Goal: Task Accomplishment & Management: Use online tool/utility

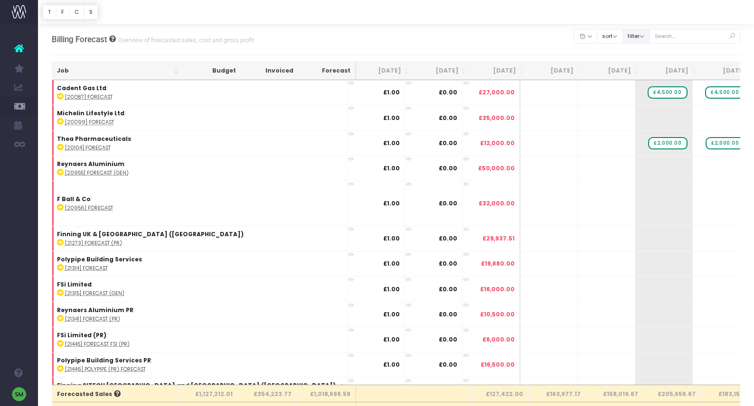
click at [650, 38] on button "filter" at bounding box center [636, 36] width 28 height 15
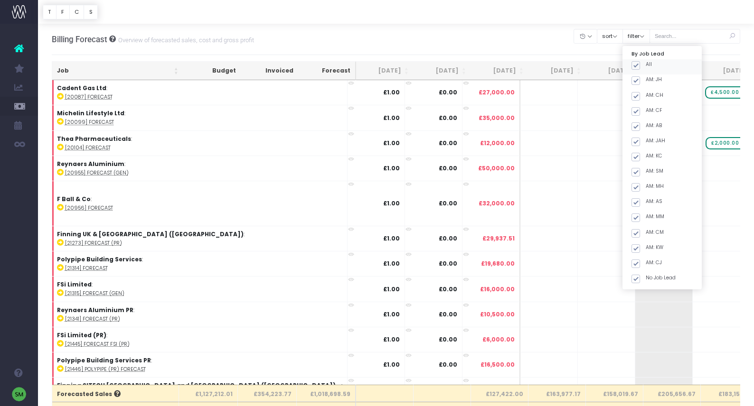
click at [640, 65] on span at bounding box center [635, 65] width 9 height 9
click at [649, 65] on input "All" at bounding box center [649, 64] width 6 height 6
checkbox input "false"
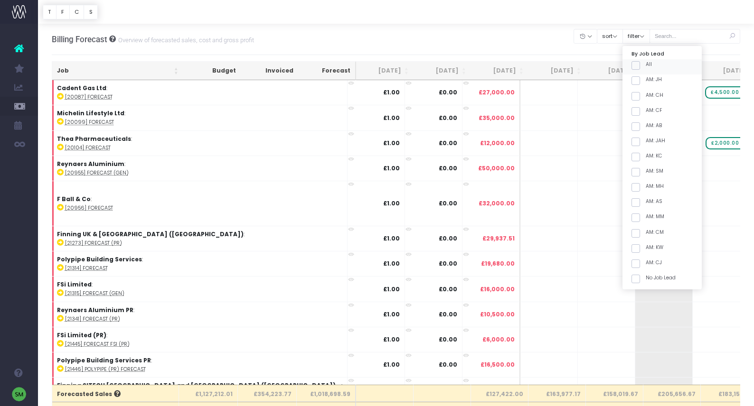
checkbox input "false"
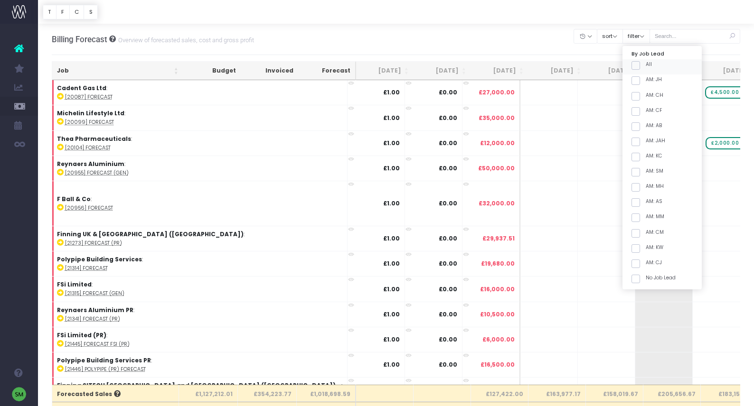
checkbox input "false"
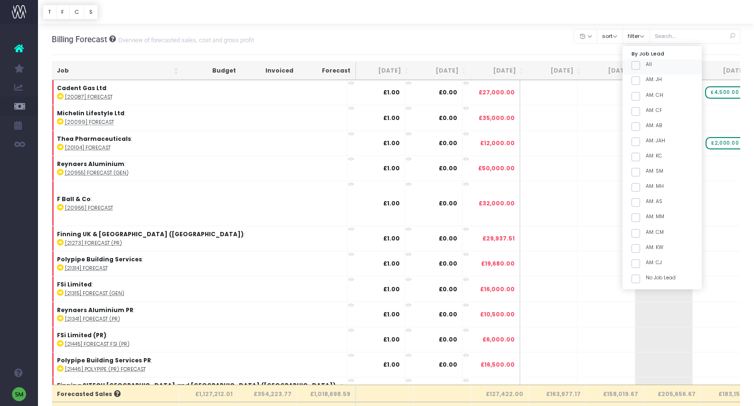
checkbox input "false"
click at [640, 158] on span at bounding box center [635, 157] width 9 height 9
click at [649, 158] on input "AM: KC" at bounding box center [649, 155] width 6 height 6
checkbox input "true"
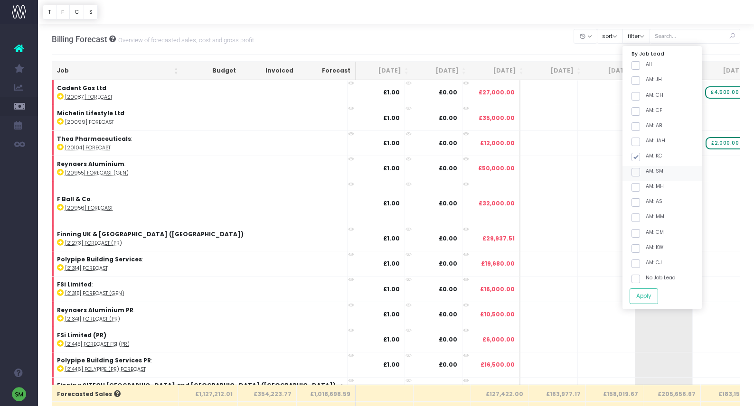
click at [640, 171] on span at bounding box center [635, 172] width 9 height 9
click at [648, 171] on input "AM: SM" at bounding box center [649, 171] width 6 height 6
checkbox input "true"
click at [649, 296] on button "Apply" at bounding box center [643, 297] width 28 height 16
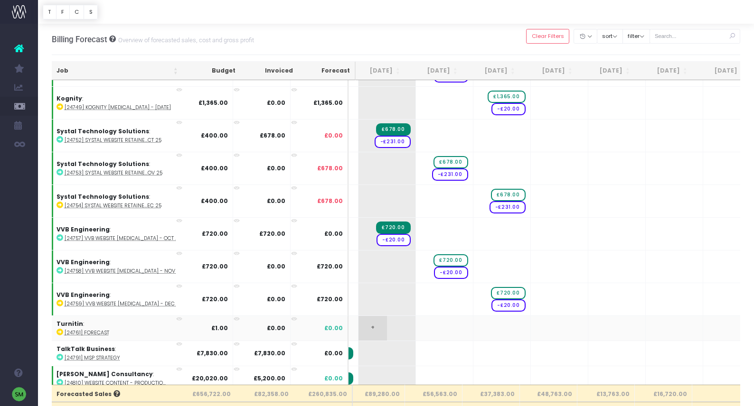
click at [363, 324] on span "+" at bounding box center [372, 328] width 28 height 25
click at [361, 325] on span "+" at bounding box center [372, 328] width 28 height 25
click at [363, 327] on span "+" at bounding box center [372, 328] width 28 height 25
type input "10,0000"
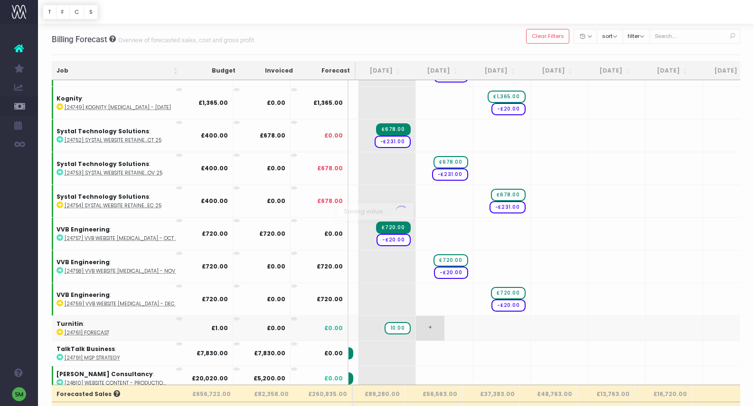
click at [422, 328] on body "Oh my... this is bad. [PERSON_NAME] wasn't able to load this page. Please conta…" at bounding box center [377, 203] width 754 height 406
click at [384, 326] on span "£10.00" at bounding box center [395, 328] width 29 height 12
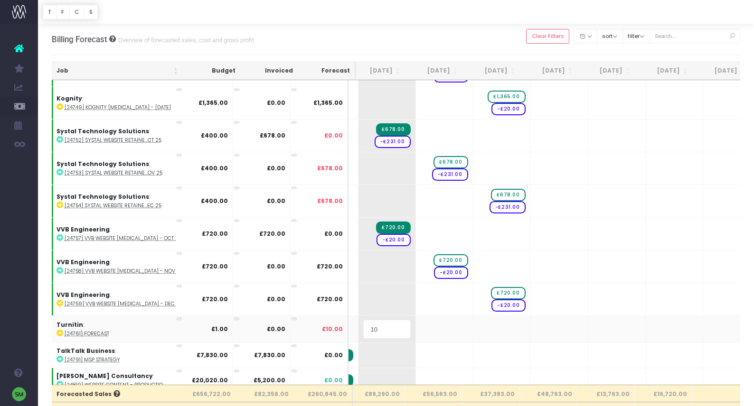
click at [384, 326] on input "10" at bounding box center [386, 329] width 47 height 19
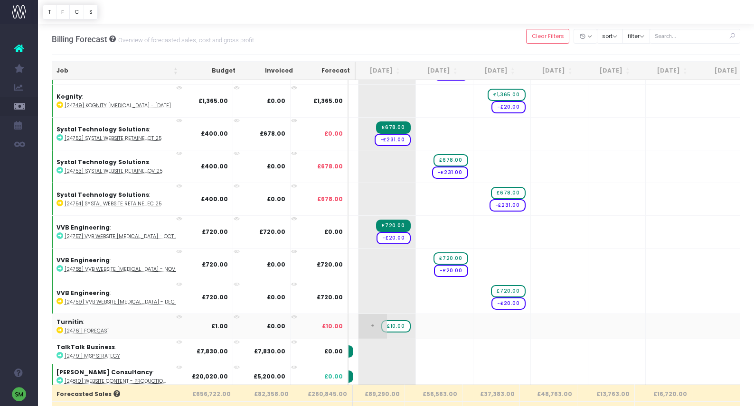
click at [389, 323] on span "£10.00" at bounding box center [395, 326] width 29 height 12
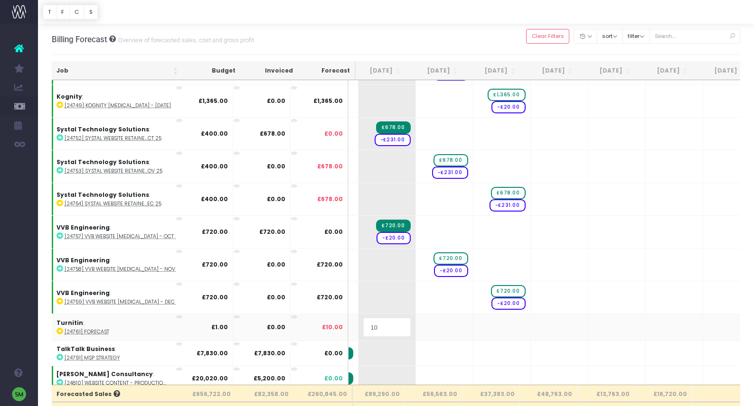
click at [389, 323] on input "10" at bounding box center [386, 327] width 47 height 19
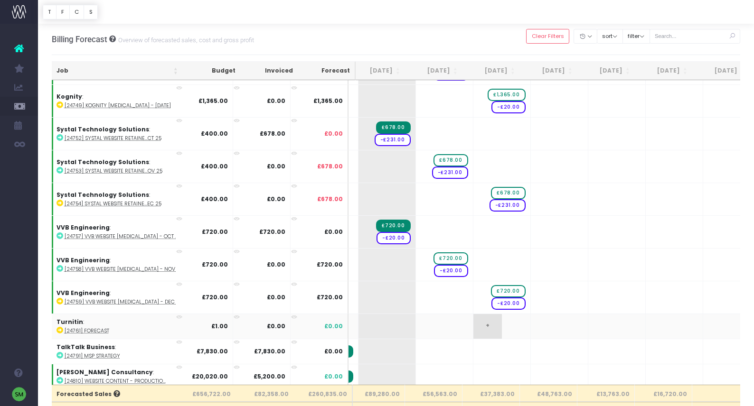
click at [477, 324] on span "+" at bounding box center [487, 326] width 28 height 25
type input "30,000.00"
click at [506, 324] on span "£30.00" at bounding box center [510, 326] width 31 height 12
click at [505, 324] on span "£30.00" at bounding box center [510, 326] width 31 height 12
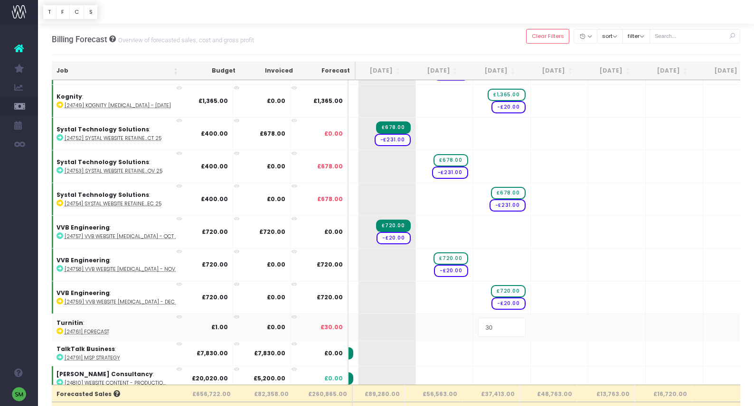
click at [484, 324] on input "30" at bounding box center [501, 327] width 47 height 19
type input "30000.00"
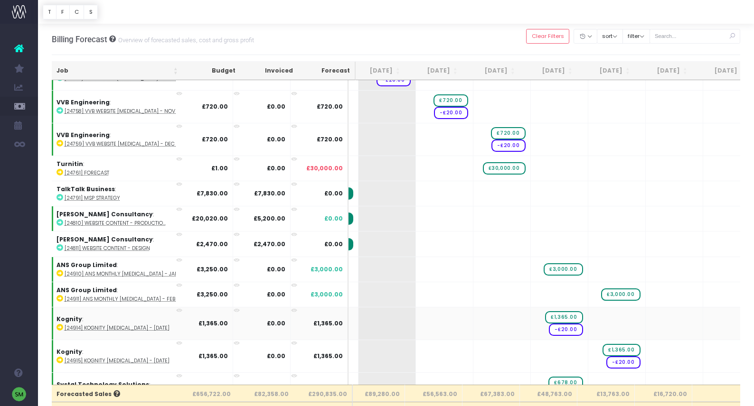
scroll to position [797, 123]
click at [177, 73] on th "Job" at bounding box center [117, 71] width 131 height 19
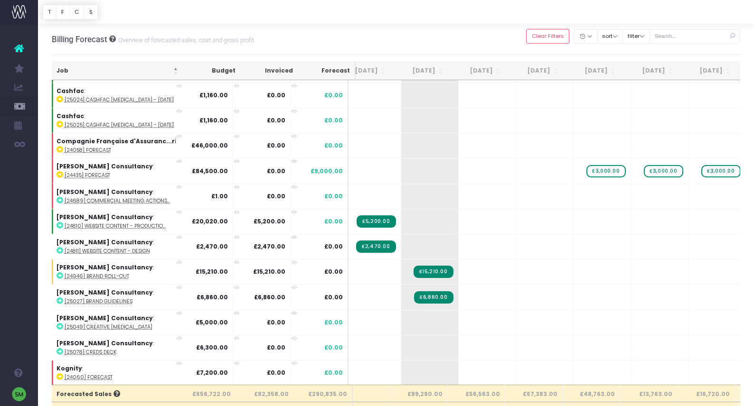
scroll to position [0, 83]
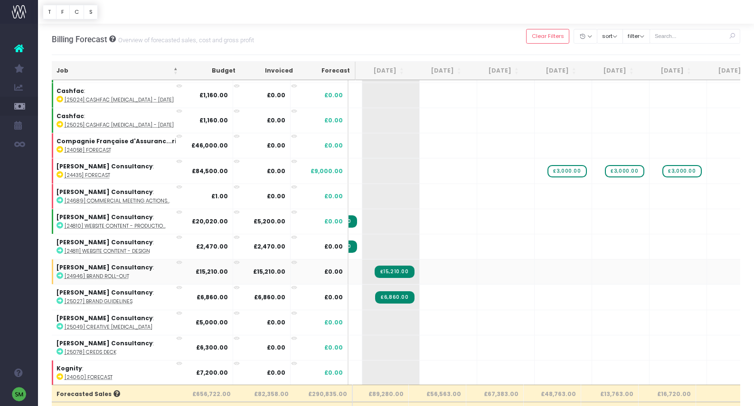
click at [92, 275] on abbr "[24946] Brand roll-out" at bounding box center [97, 276] width 65 height 7
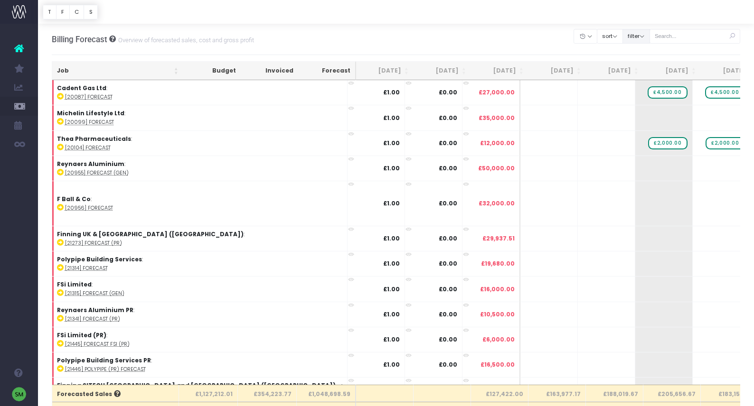
click at [650, 37] on button "filter" at bounding box center [636, 36] width 28 height 15
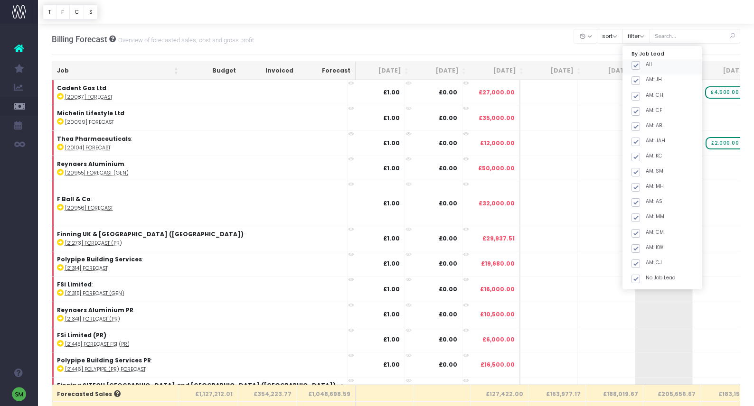
click at [640, 65] on span at bounding box center [635, 65] width 9 height 9
click at [648, 65] on input "All" at bounding box center [649, 64] width 6 height 6
checkbox input "false"
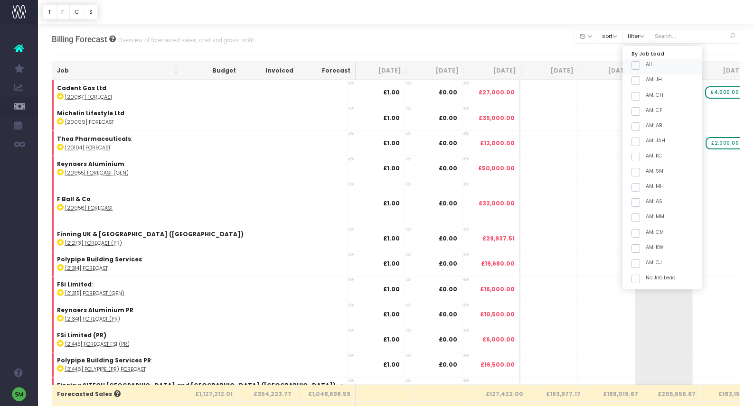
checkbox input "false"
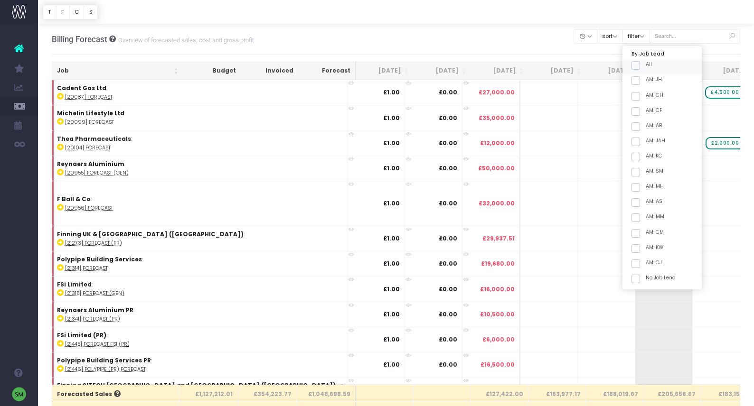
checkbox input "false"
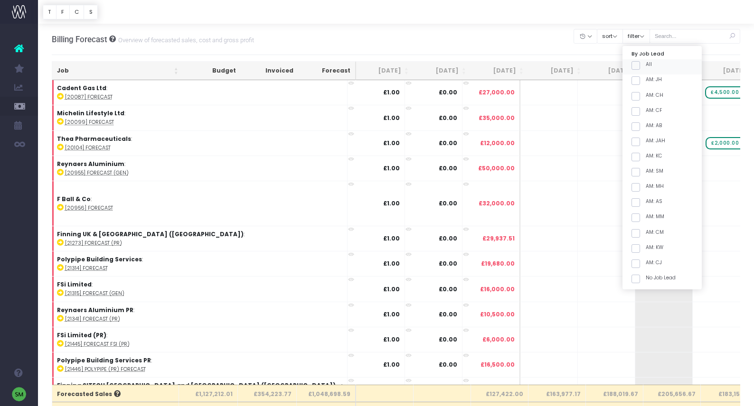
checkbox input "false"
click at [640, 170] on span at bounding box center [635, 172] width 9 height 9
click at [650, 170] on input "AM: SM" at bounding box center [649, 171] width 6 height 6
checkbox input "true"
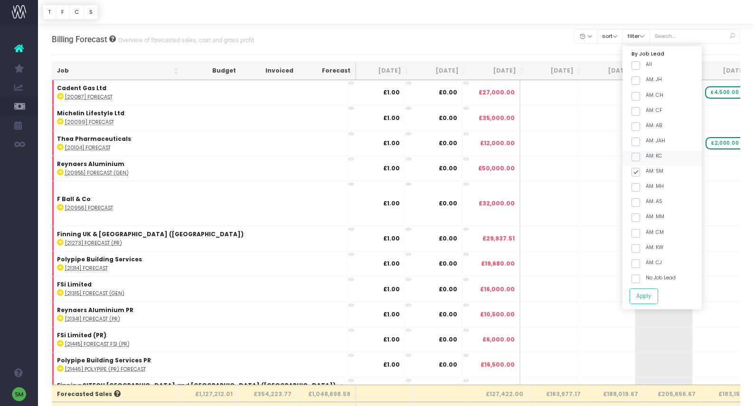
click at [640, 159] on span at bounding box center [635, 157] width 9 height 9
click at [650, 159] on input "AM: KC" at bounding box center [649, 155] width 6 height 6
checkbox input "true"
click at [658, 296] on button "Apply" at bounding box center [643, 297] width 28 height 16
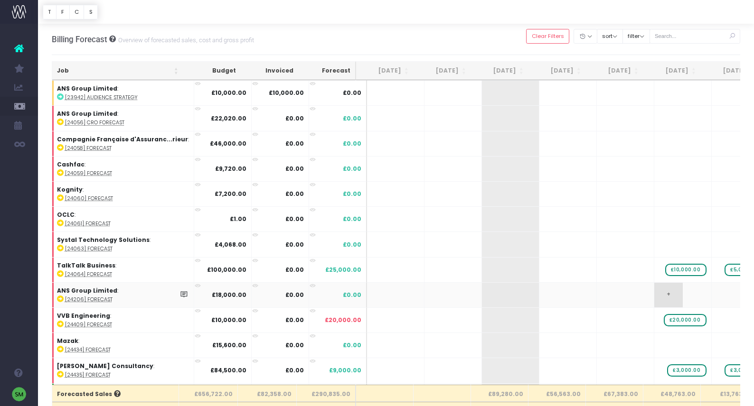
click at [659, 297] on span "+" at bounding box center [668, 295] width 28 height 25
click at [176, 73] on th "Job" at bounding box center [117, 71] width 131 height 19
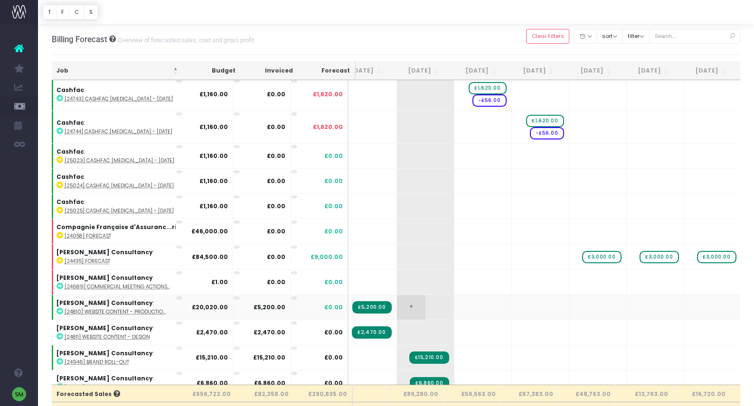
scroll to position [482, 85]
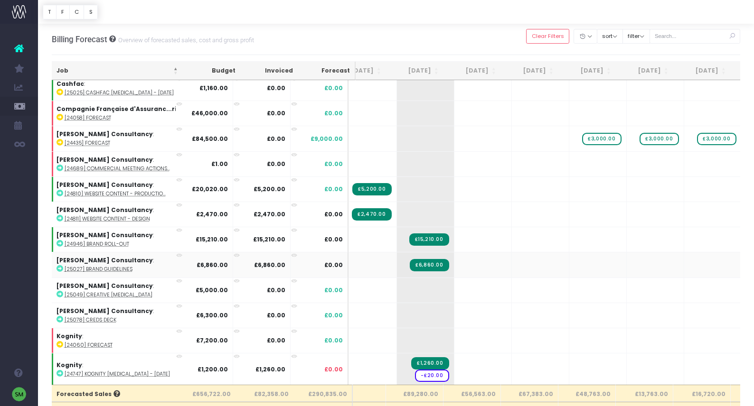
click at [106, 267] on abbr "[25027] Brand guidelines" at bounding box center [99, 269] width 68 height 7
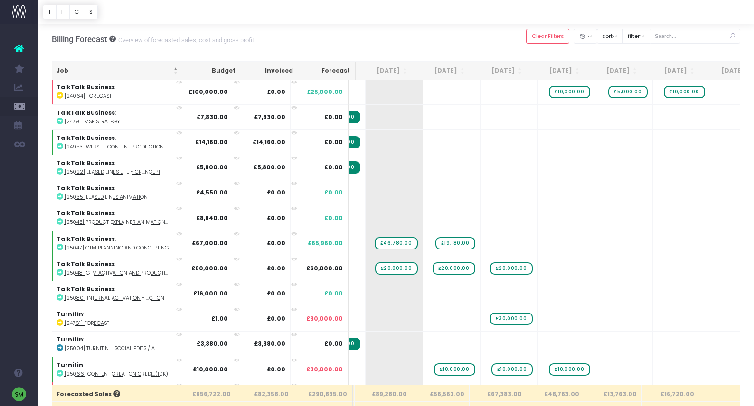
scroll to position [1271, 116]
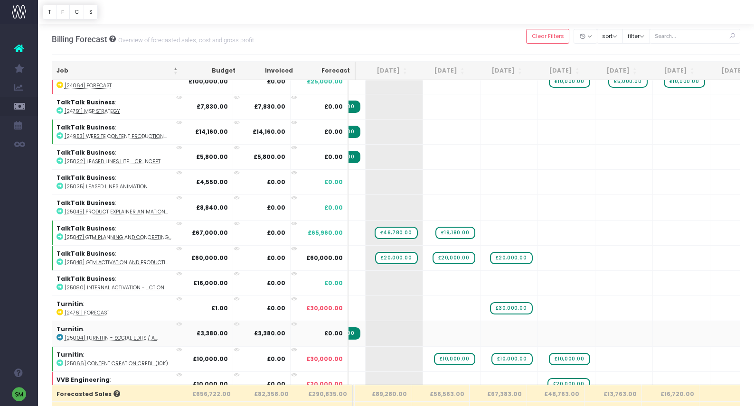
click at [123, 335] on abbr "[25004] Turnitin - Social Edits / A..." at bounding box center [111, 338] width 93 height 7
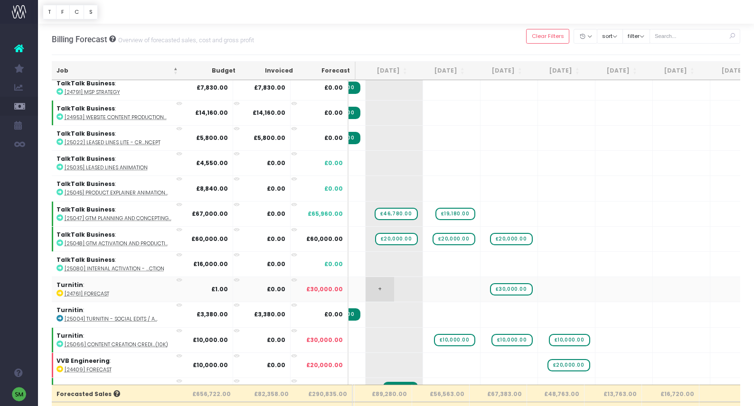
scroll to position [1295, 116]
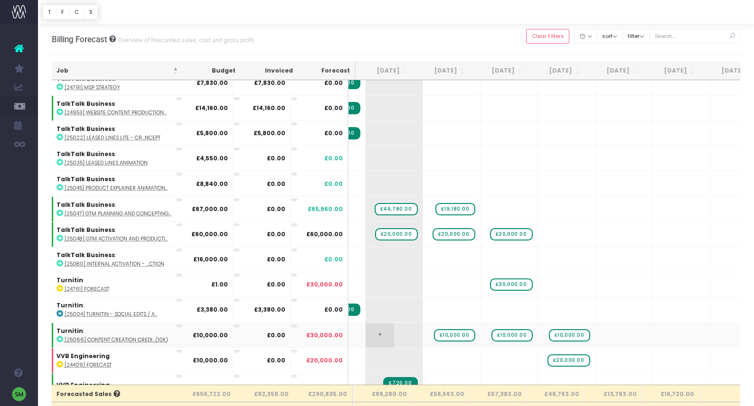
click at [368, 333] on span "+" at bounding box center [380, 335] width 28 height 25
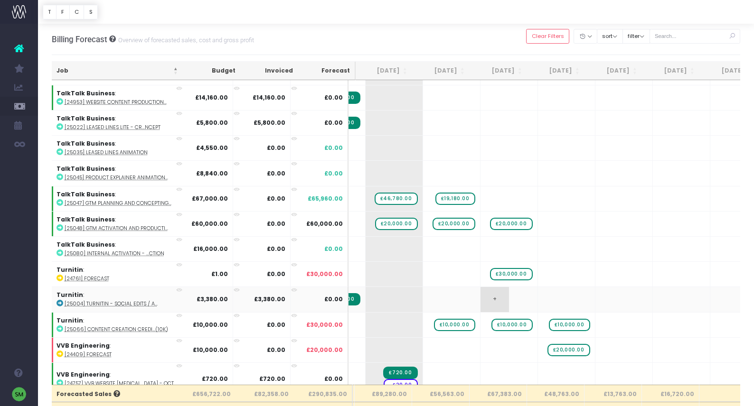
scroll to position [1318, 116]
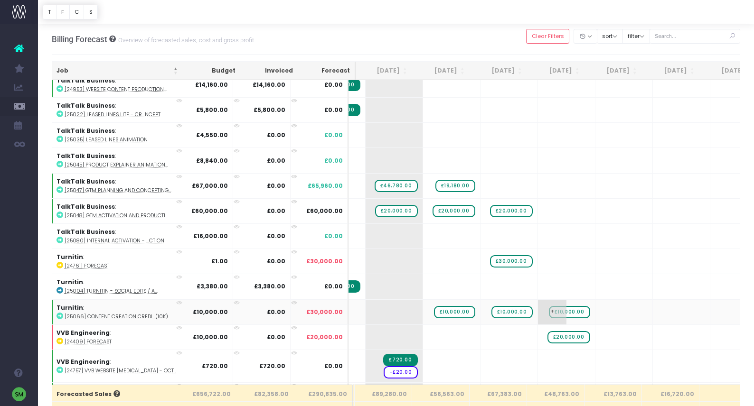
click at [540, 305] on span "+" at bounding box center [552, 312] width 28 height 25
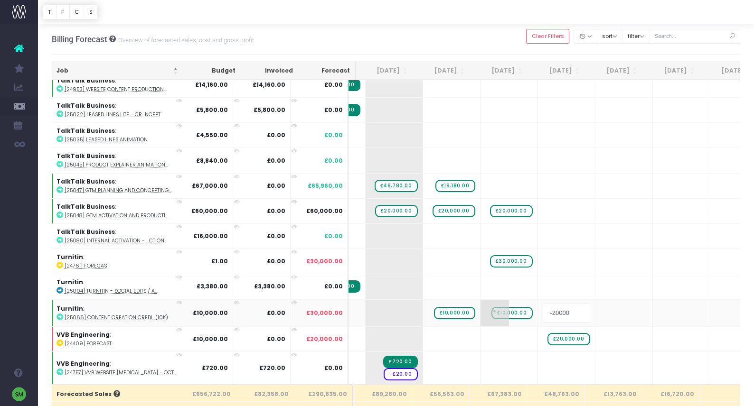
drag, startPoint x: 555, startPoint y: 309, endPoint x: 522, endPoint y: 309, distance: 33.2
click at [522, 309] on tr "Turnitin : [25066] Content creation credi...(10k) £10,000.00 £0.00 £30,000.00 +…" at bounding box center [495, 313] width 1119 height 27
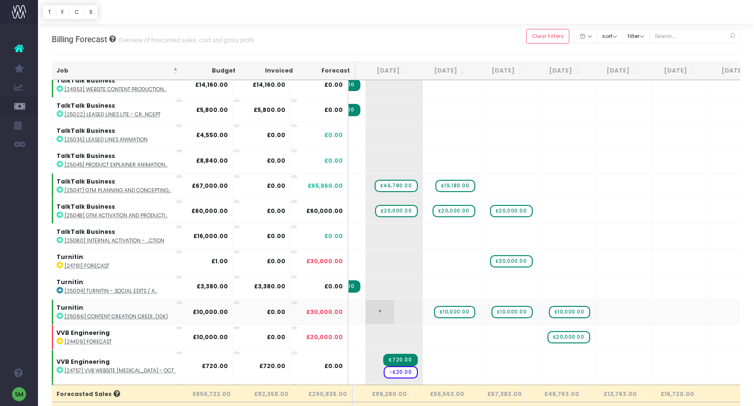
click at [373, 310] on span "+" at bounding box center [380, 312] width 28 height 25
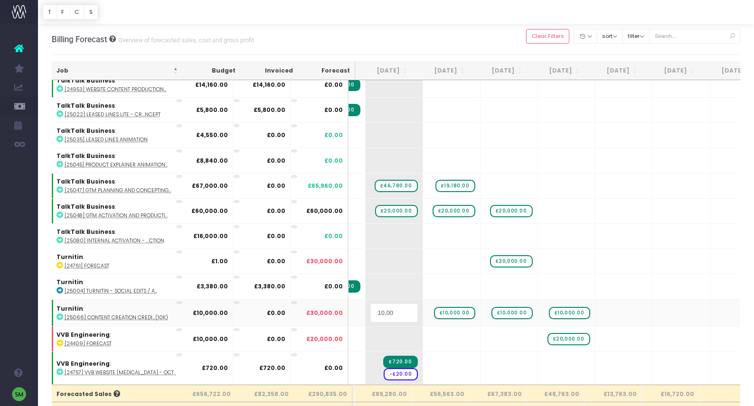
type input "10,000"
click at [443, 328] on body "Oh my... this is bad. [PERSON_NAME] wasn't able to load this page. Please conta…" at bounding box center [377, 203] width 754 height 406
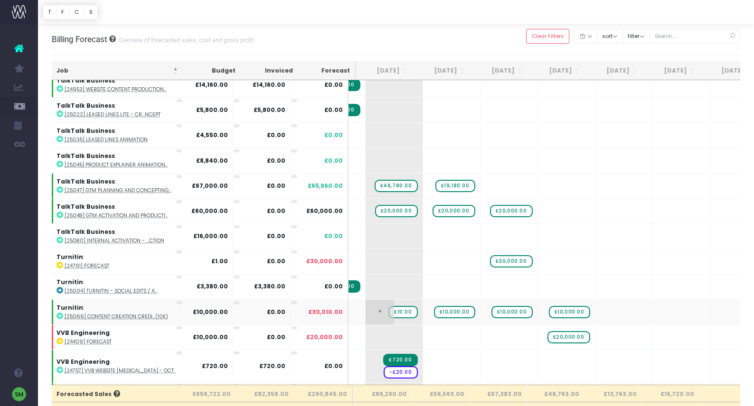
click at [397, 307] on span "£10.00" at bounding box center [402, 312] width 29 height 12
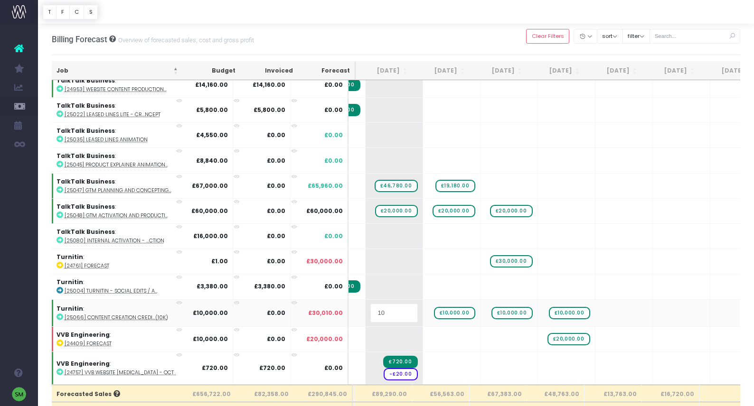
click at [397, 307] on input "10" at bounding box center [393, 313] width 47 height 19
click at [398, 307] on input "10" at bounding box center [393, 313] width 47 height 19
click at [395, 308] on input "10" at bounding box center [393, 313] width 47 height 19
type input "10000.00"
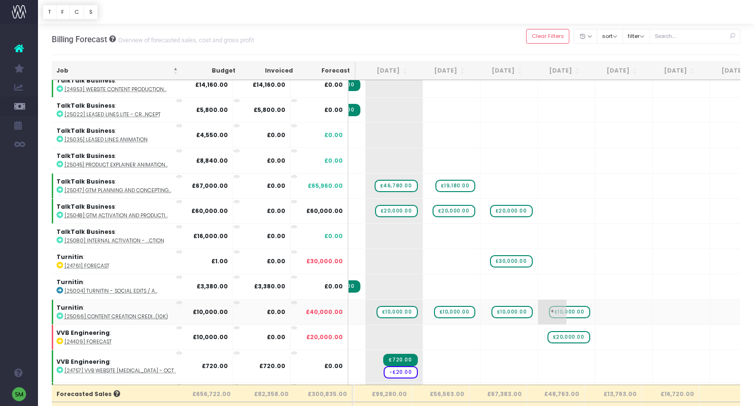
click at [544, 307] on span "+" at bounding box center [552, 312] width 28 height 25
click at [551, 307] on span "+" at bounding box center [552, 312] width 28 height 25
click at [564, 309] on span "£10,000.00" at bounding box center [569, 312] width 41 height 12
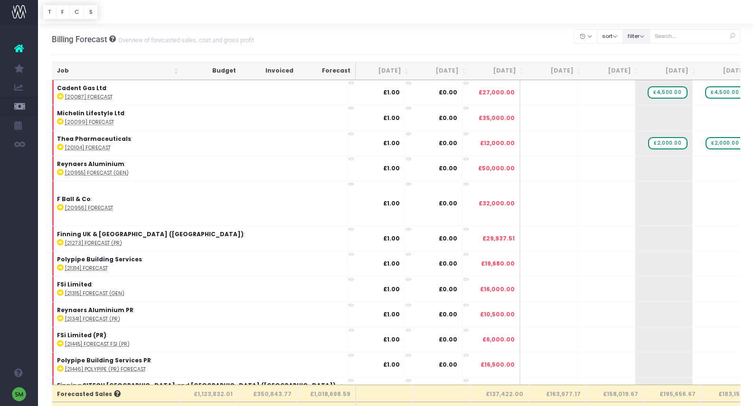
click at [650, 37] on button "filter" at bounding box center [636, 36] width 28 height 15
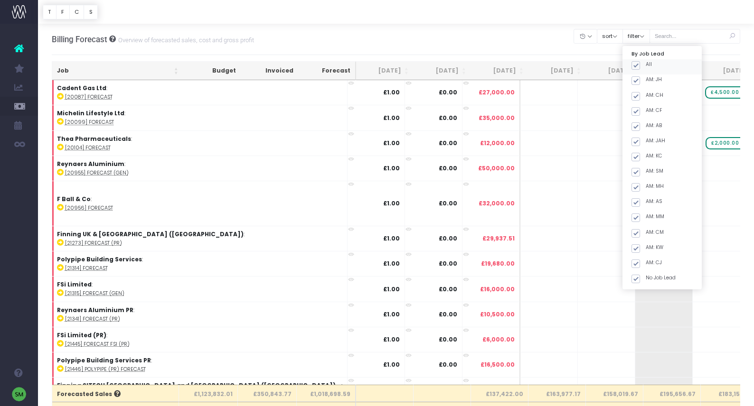
click at [640, 65] on span at bounding box center [635, 65] width 9 height 9
click at [649, 65] on input "All" at bounding box center [649, 64] width 6 height 6
checkbox input "false"
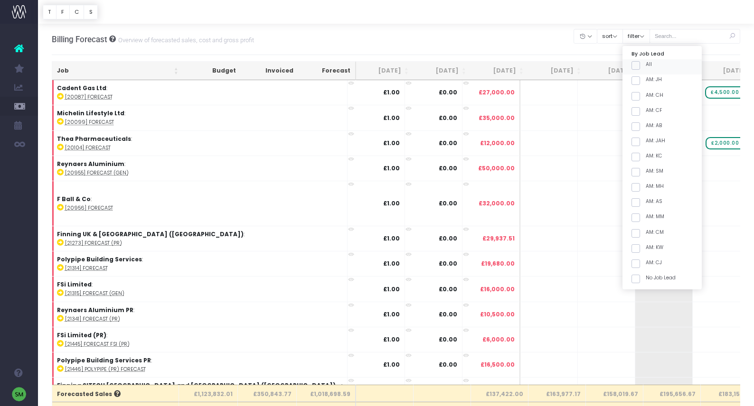
checkbox input "false"
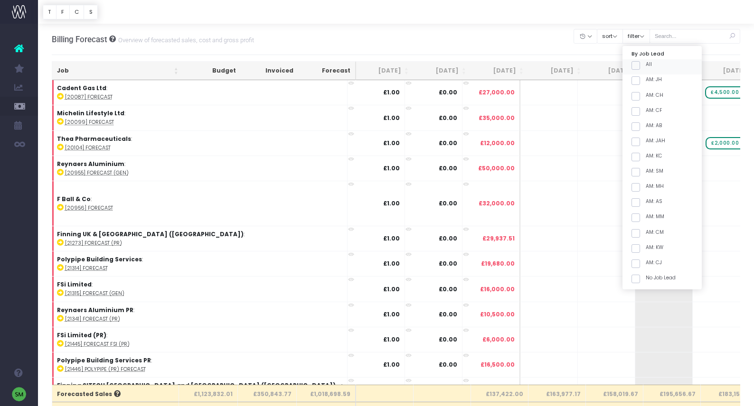
checkbox input "false"
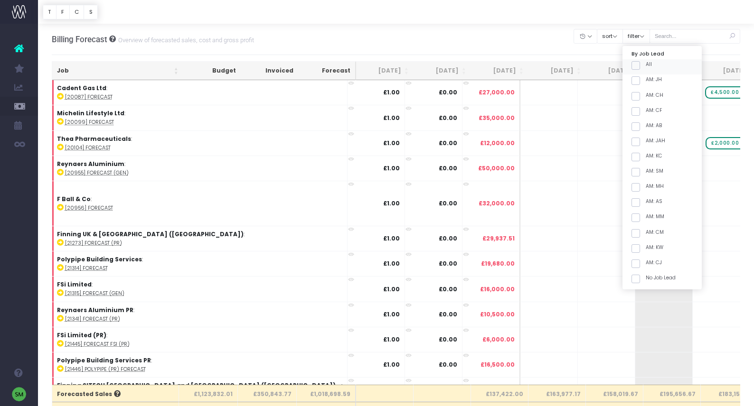
checkbox input "false"
click at [640, 157] on span at bounding box center [635, 157] width 9 height 9
click at [649, 157] on input "AM: KC" at bounding box center [649, 155] width 6 height 6
checkbox input "true"
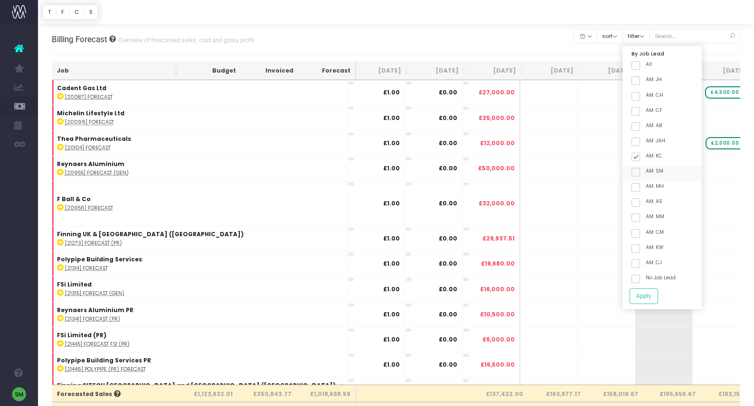
click at [640, 175] on span at bounding box center [635, 172] width 9 height 9
click at [648, 174] on input "AM: SM" at bounding box center [649, 171] width 6 height 6
checkbox input "true"
click at [657, 295] on button "Apply" at bounding box center [643, 297] width 28 height 16
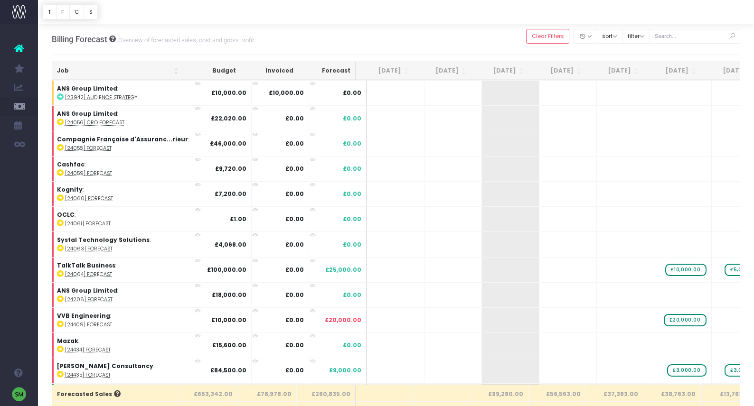
click at [178, 75] on th "Job" at bounding box center [117, 71] width 131 height 19
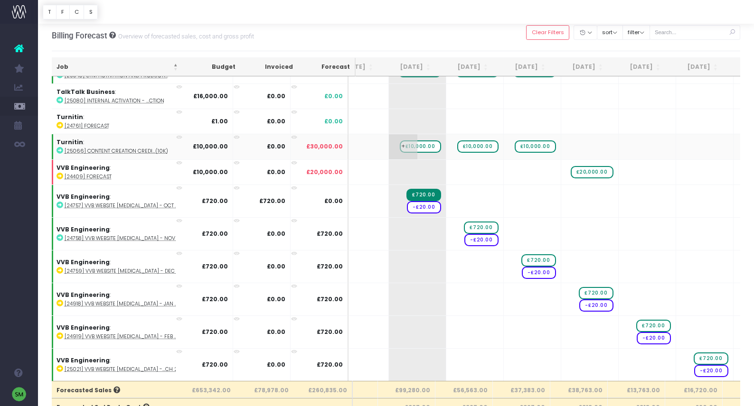
scroll to position [11, 0]
